Goal: Find specific page/section: Find specific page/section

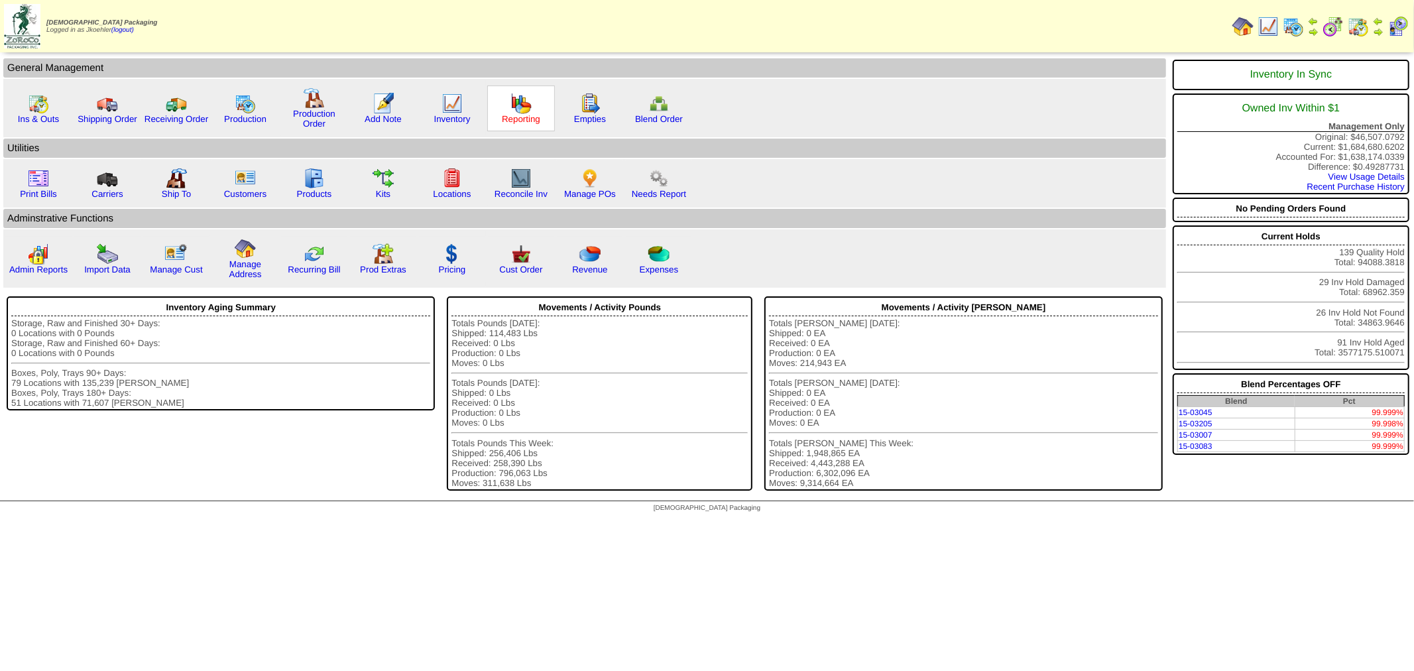
click at [521, 114] on link "Reporting" at bounding box center [521, 119] width 38 height 10
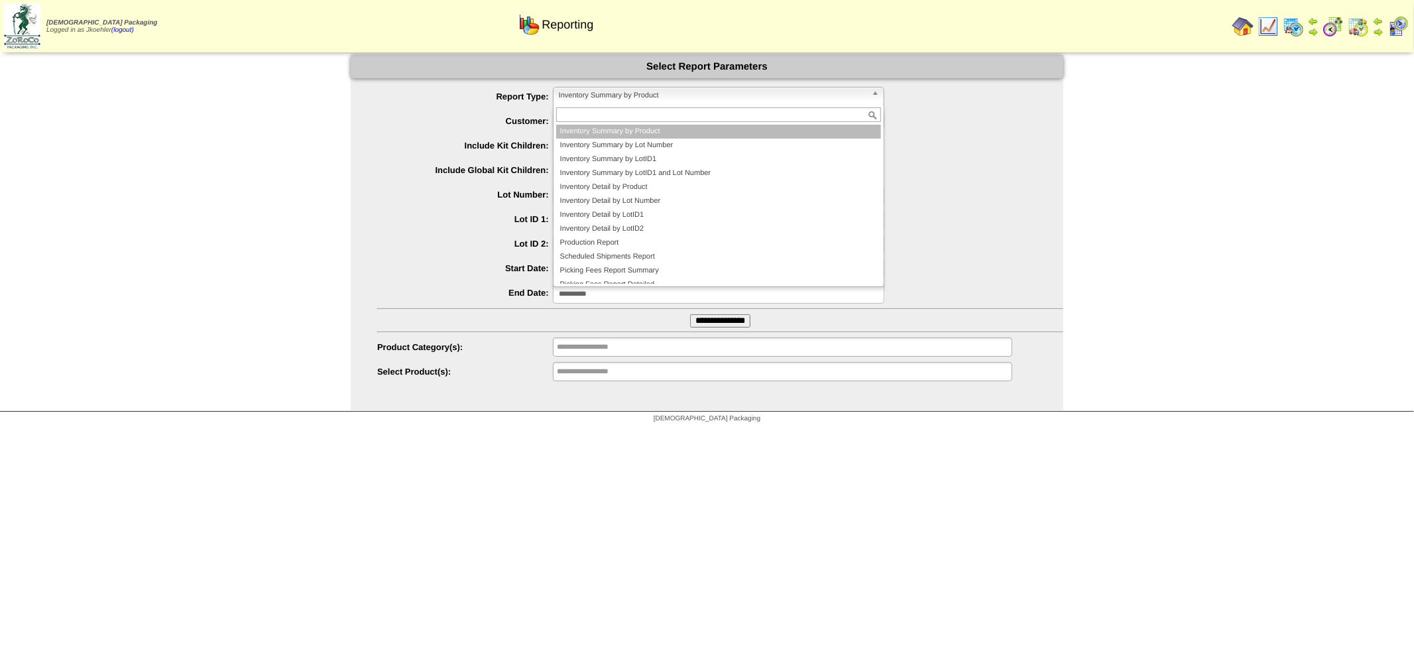
click at [671, 91] on span "Inventory Summary by Product" at bounding box center [712, 95] width 307 height 16
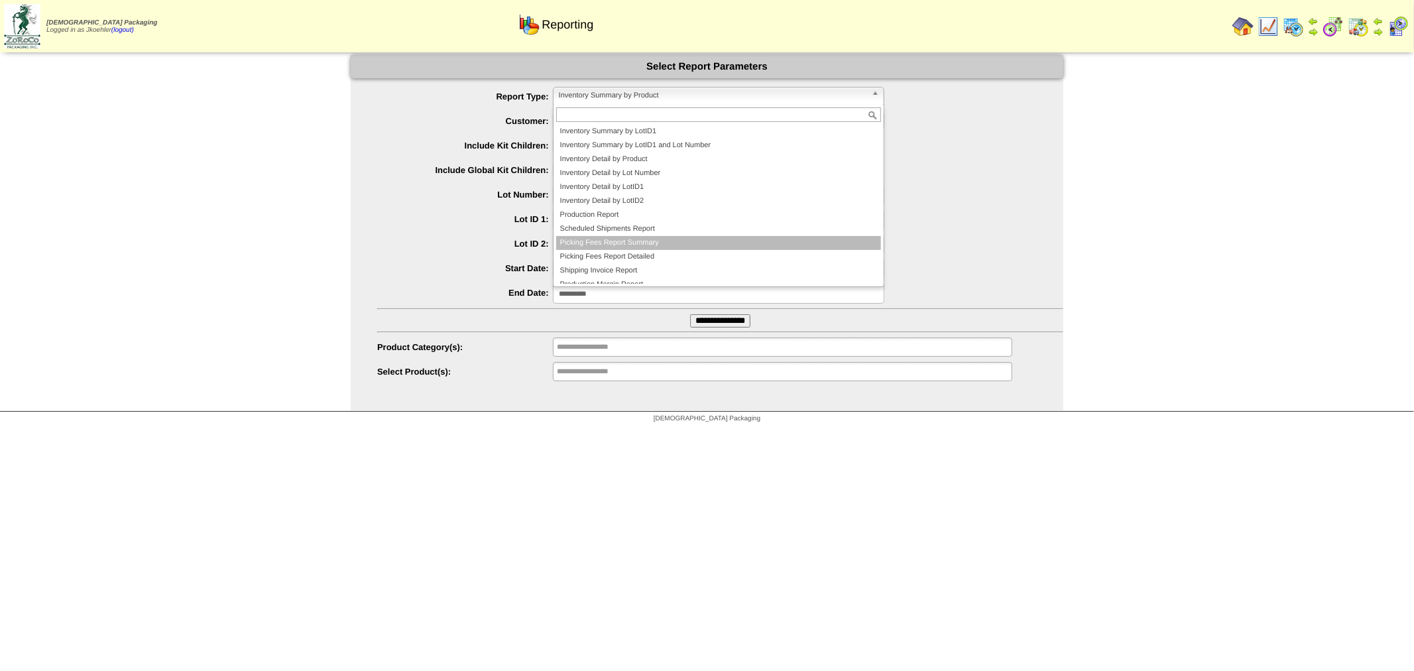
scroll to position [35, 0]
